Goal: Navigation & Orientation: Find specific page/section

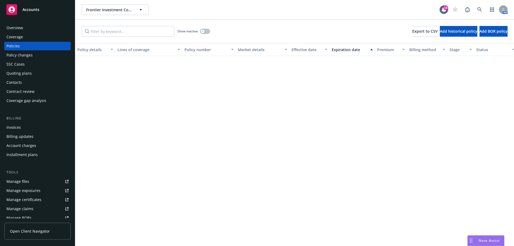
scroll to position [509, 0]
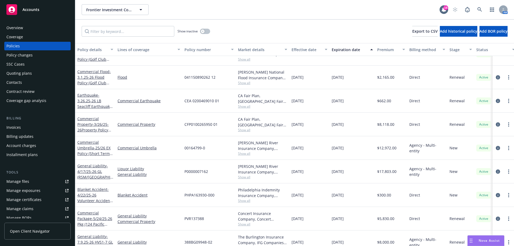
click at [28, 9] on span "Accounts" at bounding box center [30, 9] width 17 height 4
